Goal: Navigation & Orientation: Find specific page/section

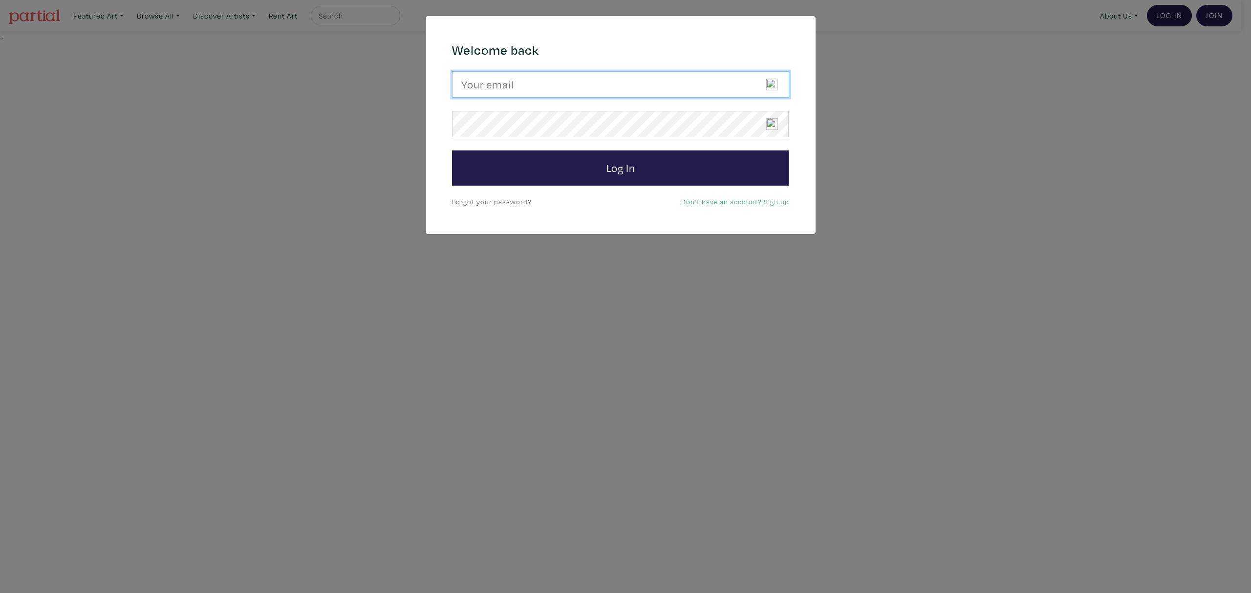
drag, startPoint x: 517, startPoint y: 88, endPoint x: 516, endPoint y: 96, distance: 7.8
click at [517, 88] on input "email" at bounding box center [620, 84] width 337 height 26
type input "[EMAIL_ADDRESS][DOMAIN_NAME]"
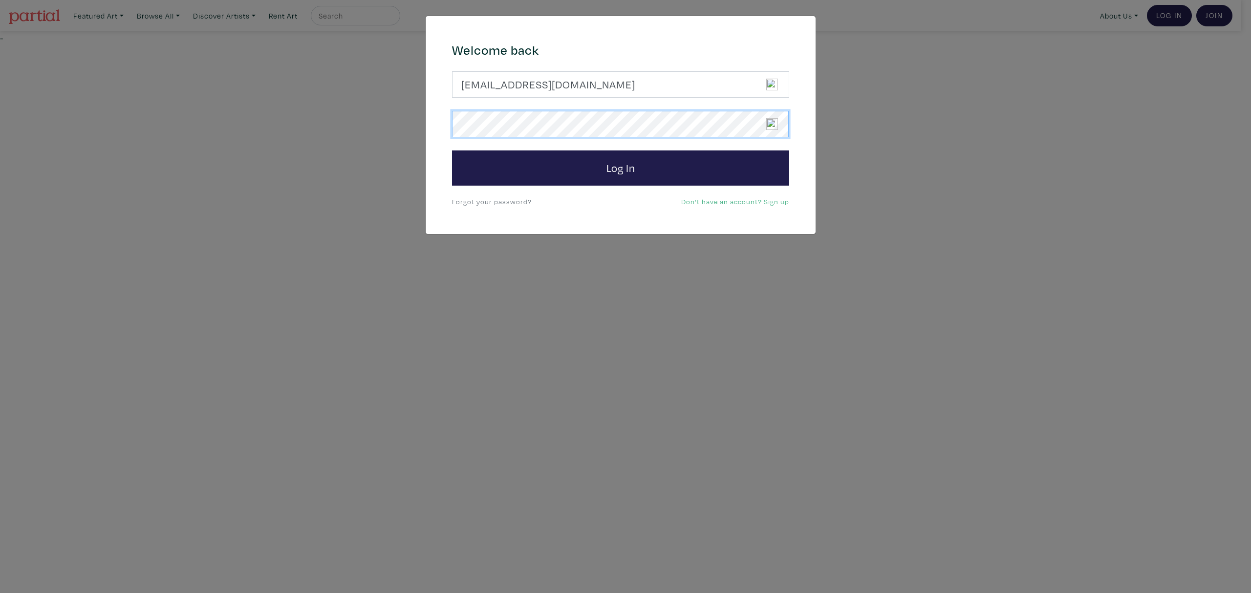
click at [452, 150] on button "Log In" at bounding box center [620, 167] width 337 height 35
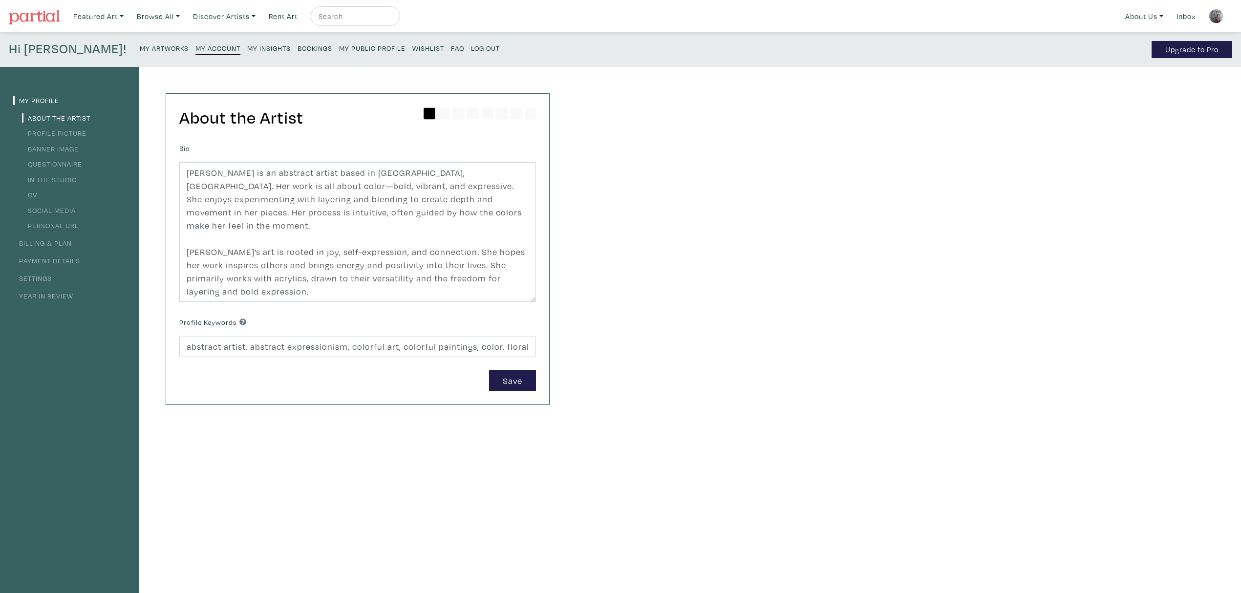
click at [247, 45] on small "My Insights" at bounding box center [268, 47] width 43 height 9
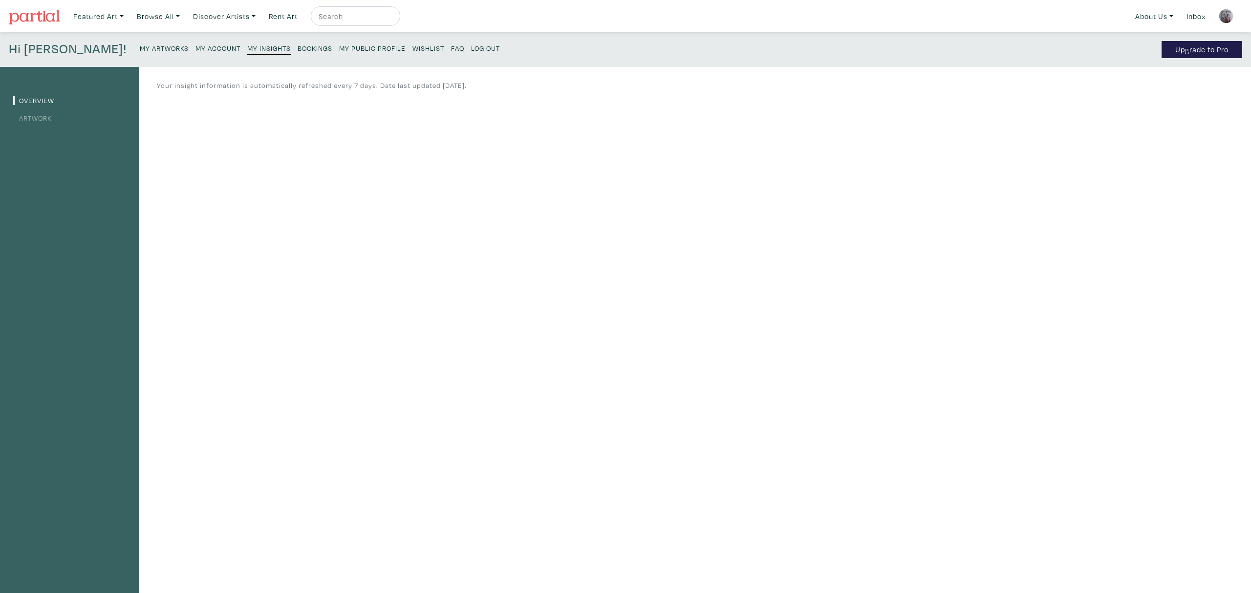
click at [35, 114] on link "Artwork" at bounding box center [32, 117] width 39 height 9
